Goal: Transaction & Acquisition: Purchase product/service

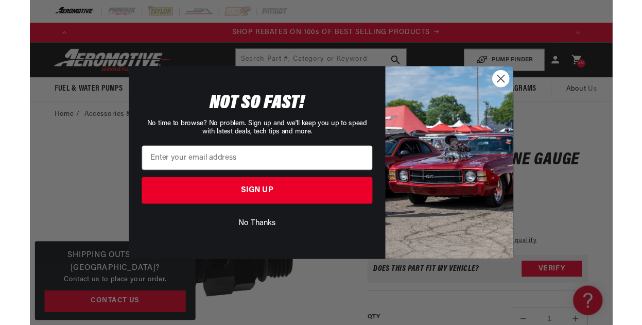
scroll to position [0, 1114]
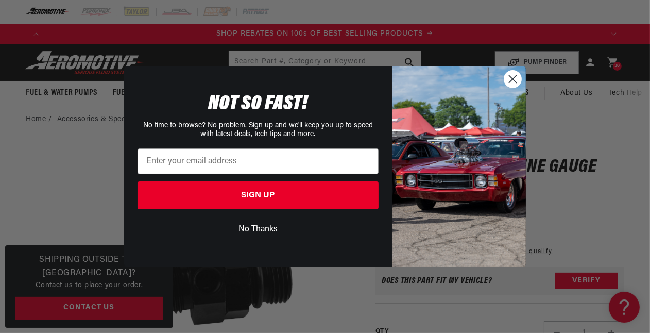
click at [516, 79] on circle "Close dialog" at bounding box center [512, 79] width 17 height 17
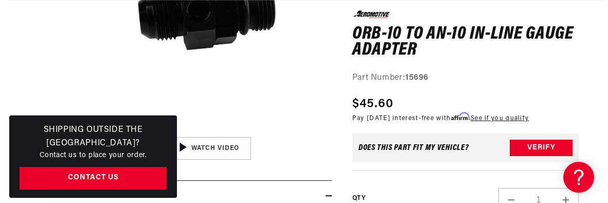
scroll to position [0, 0]
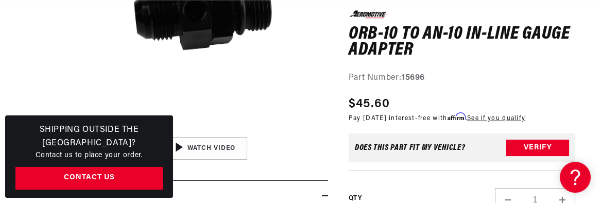
click at [82, 132] on button "Open media 1 in modal" at bounding box center [82, 132] width 0 height 0
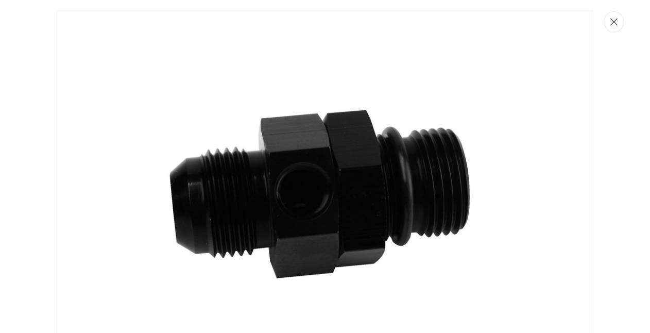
click at [600, 23] on icon "Close" at bounding box center [613, 22] width 7 height 8
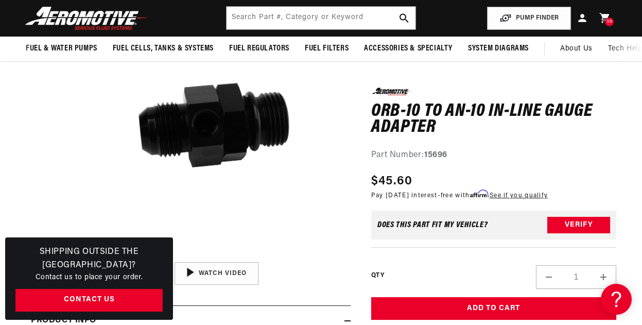
click at [82, 257] on button "Open media 1 in modal" at bounding box center [82, 257] width 0 height 0
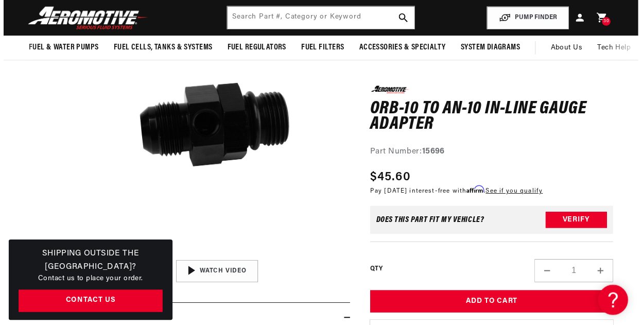
scroll to position [20, 0]
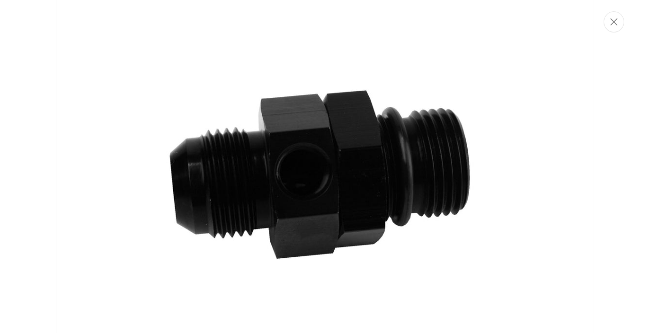
click at [600, 24] on button "Close" at bounding box center [613, 21] width 21 height 21
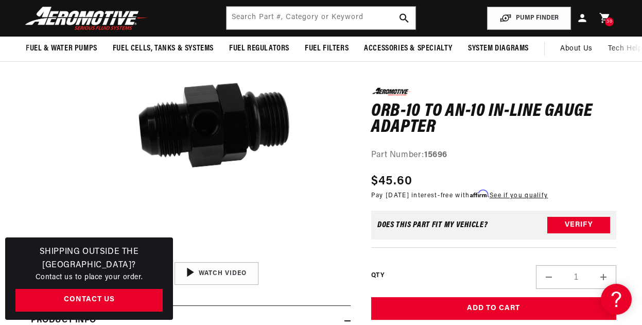
scroll to position [0, 0]
click at [385, 166] on div "0.0 star rating Write a review ORB-10 to AN-10 In-line Gauge Adapter ORB-10 to …" at bounding box center [493, 240] width 245 height 305
drag, startPoint x: 371, startPoint y: 111, endPoint x: 438, endPoint y: 140, distance: 73.1
click at [438, 140] on div "0.0 star rating Write a review ORB-10 to AN-10 In-line Gauge Adapter ORB-10 to …" at bounding box center [493, 125] width 245 height 74
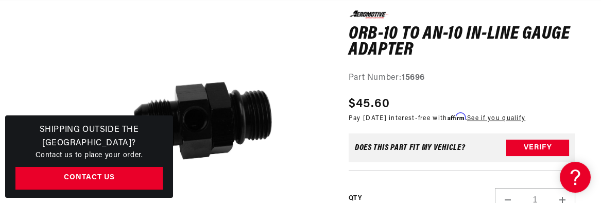
scroll to position [154, 0]
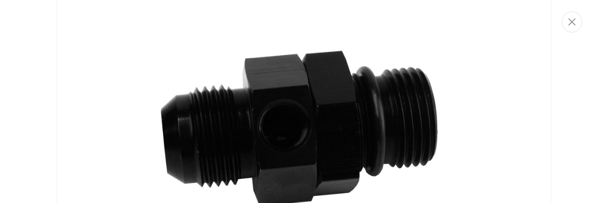
scroll to position [71, 0]
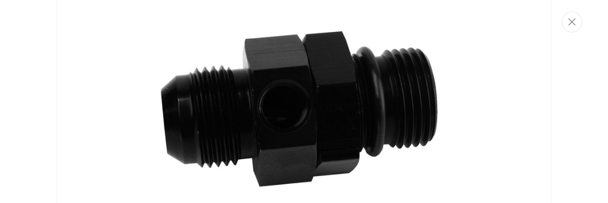
click at [116, 76] on img "Media gallery" at bounding box center [304, 104] width 495 height 331
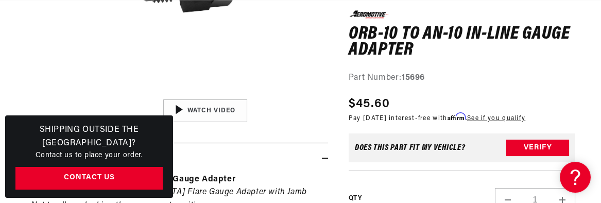
scroll to position [0, 1016]
drag, startPoint x: 87, startPoint y: 56, endPoint x: 93, endPoint y: 57, distance: 6.4
click at [82, 94] on button "Open media 1 in modal" at bounding box center [82, 94] width 0 height 0
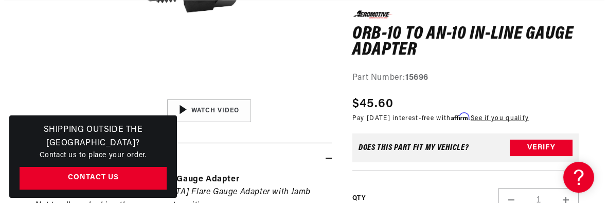
scroll to position [0, 1032]
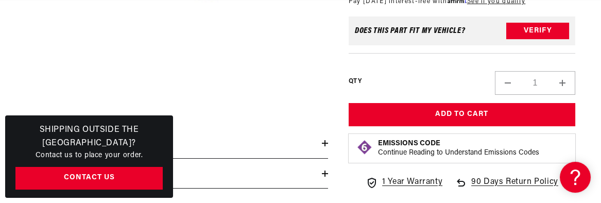
scroll to position [103, 0]
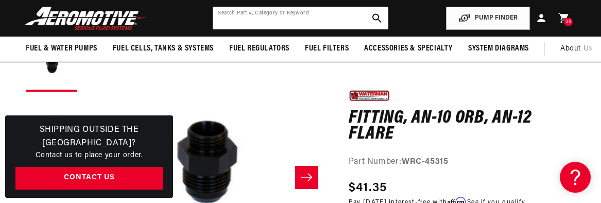
click at [327, 18] on input "text" at bounding box center [300, 18] width 175 height 23
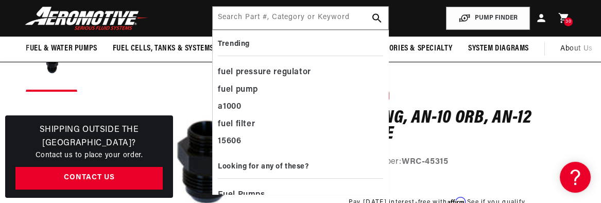
scroll to position [0, 1016]
click at [290, 19] on input "text" at bounding box center [300, 18] width 175 height 23
paste input "15642"
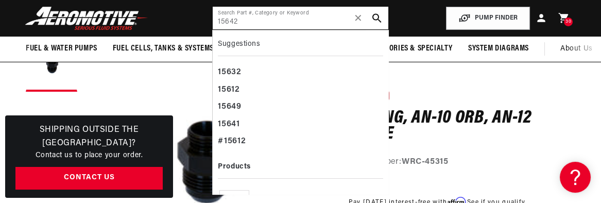
scroll to position [0, 1524]
type input "15642"
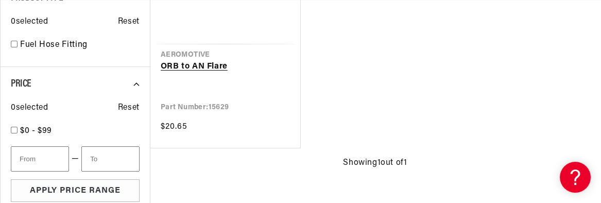
scroll to position [309, 0]
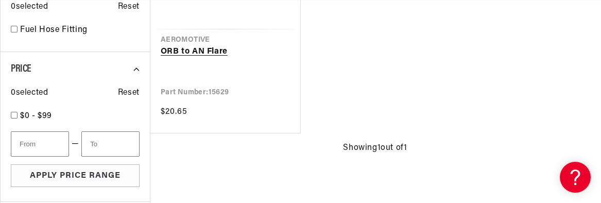
click at [200, 59] on link "ORB to AN Flare" at bounding box center [225, 51] width 129 height 13
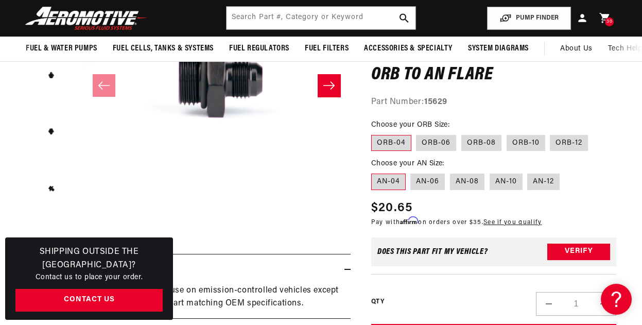
scroll to position [0, 1099]
click at [503, 180] on label "AN-10" at bounding box center [506, 181] width 33 height 16
click at [490, 172] on input "AN-10" at bounding box center [490, 171] width 1 height 1
radio input "true"
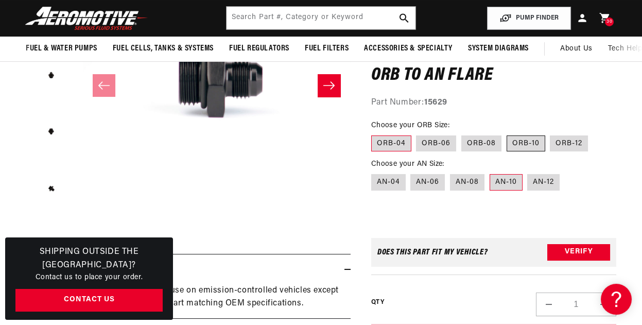
click at [522, 144] on label "ORB-10" at bounding box center [526, 143] width 39 height 16
click at [507, 134] on input "ORB-10" at bounding box center [507, 133] width 1 height 1
radio input "true"
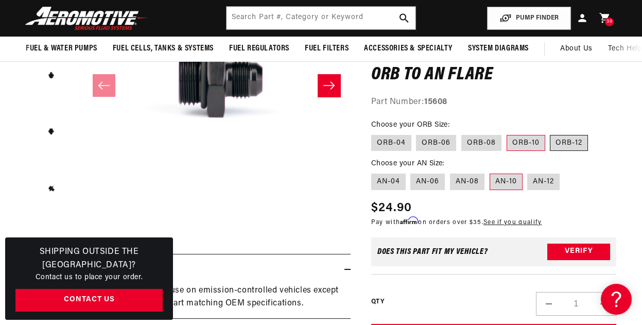
click at [570, 140] on label "ORB-12" at bounding box center [569, 143] width 38 height 16
click at [551, 133] on input "ORB-12" at bounding box center [550, 133] width 1 height 1
radio input "true"
click at [523, 146] on label "ORB-10" at bounding box center [526, 143] width 39 height 16
click at [507, 133] on input "ORB-10" at bounding box center [507, 133] width 1 height 1
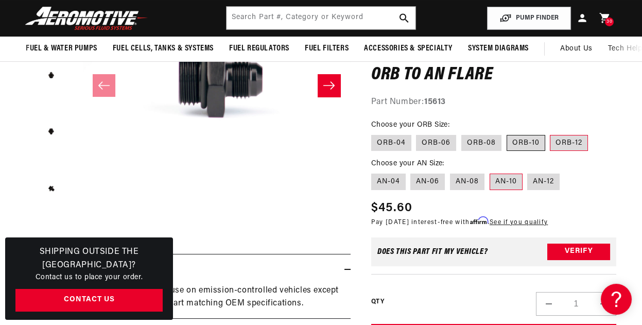
radio input "true"
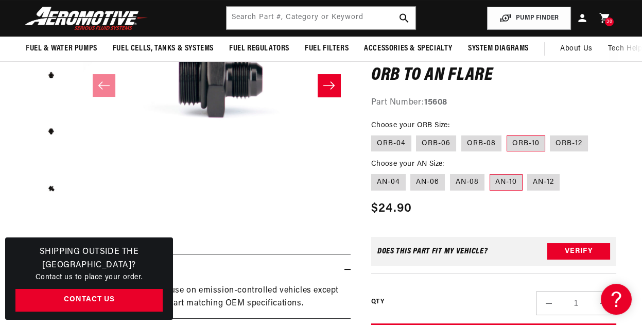
click at [505, 183] on label "AN-10" at bounding box center [506, 183] width 33 height 16
click at [490, 173] on input "AN-10" at bounding box center [490, 172] width 1 height 1
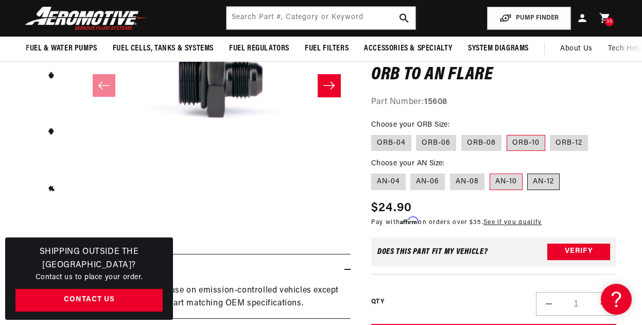
click at [547, 177] on label "AN-12" at bounding box center [543, 181] width 32 height 16
click at [528, 172] on input "AN-12" at bounding box center [528, 171] width 1 height 1
radio input "true"
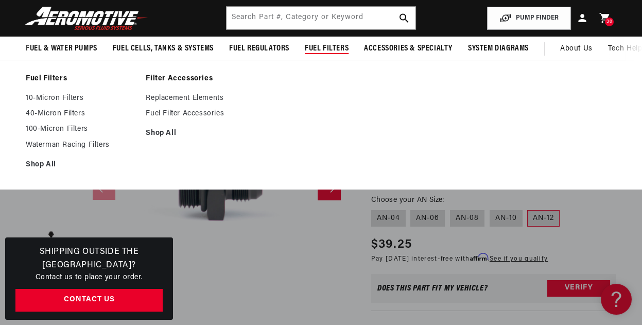
scroll to position [0, 549]
